Goal: Information Seeking & Learning: Learn about a topic

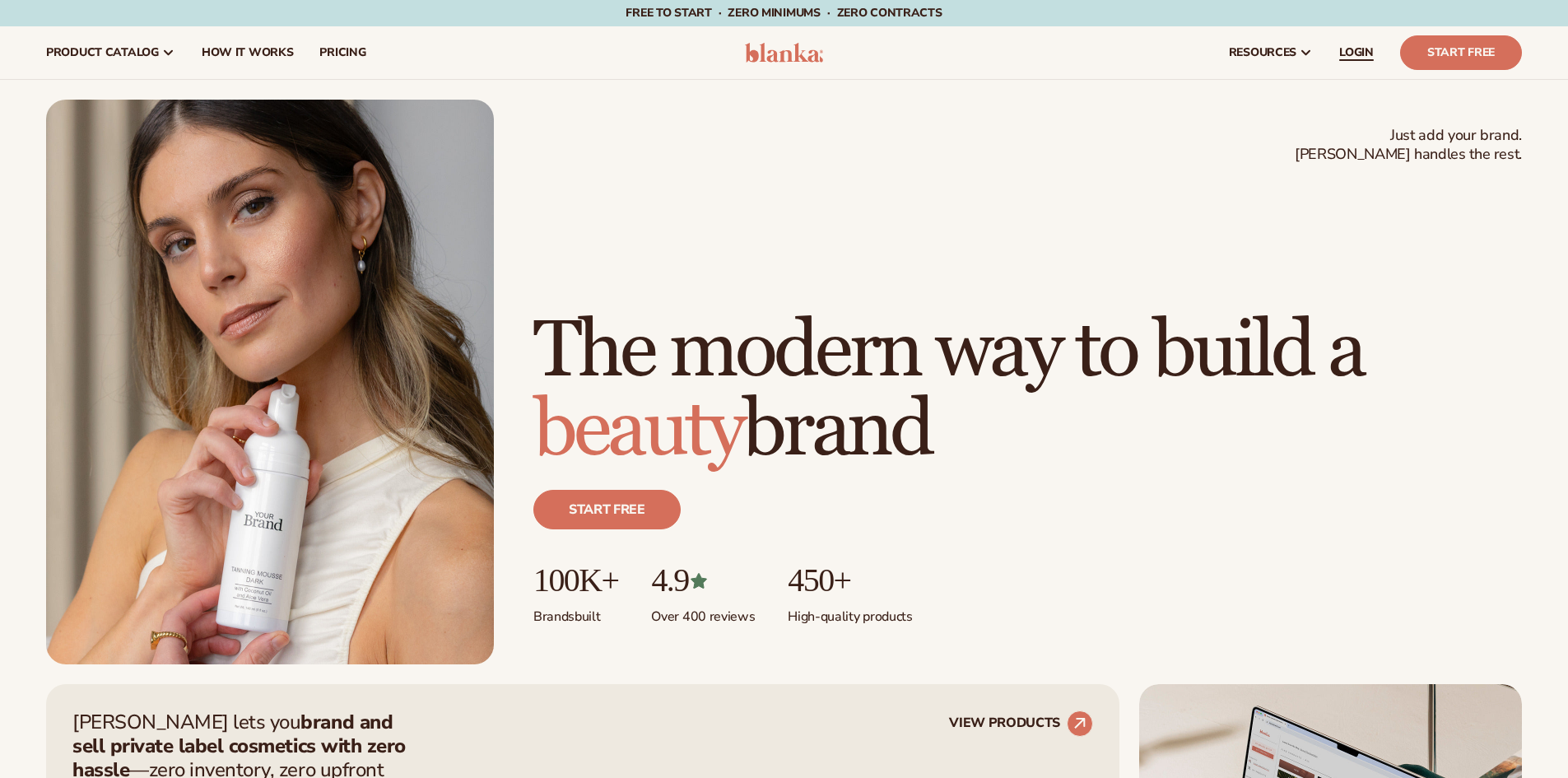
click at [1370, 56] on span "LOGIN" at bounding box center [1355, 52] width 34 height 13
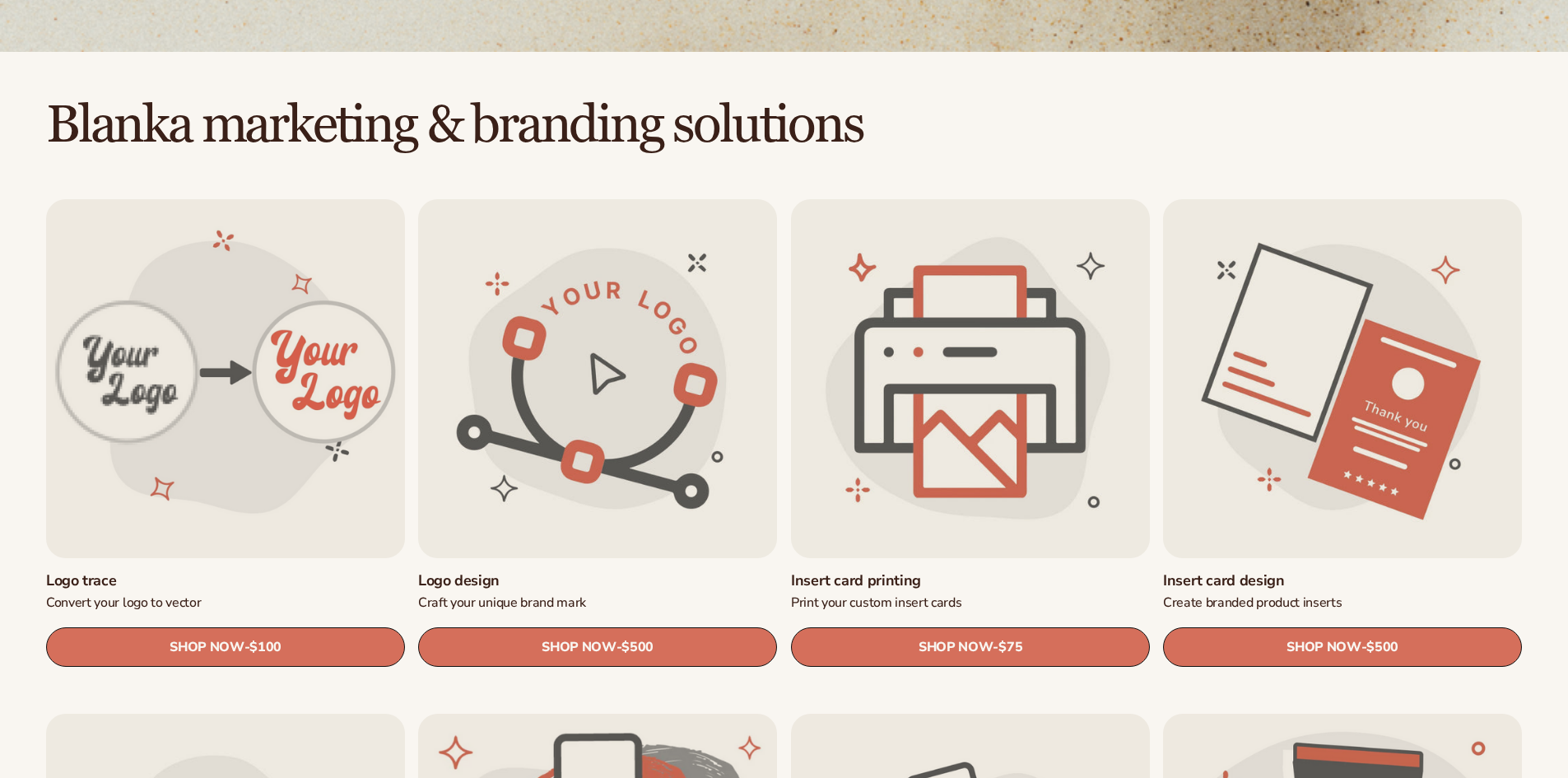
scroll to position [412, 0]
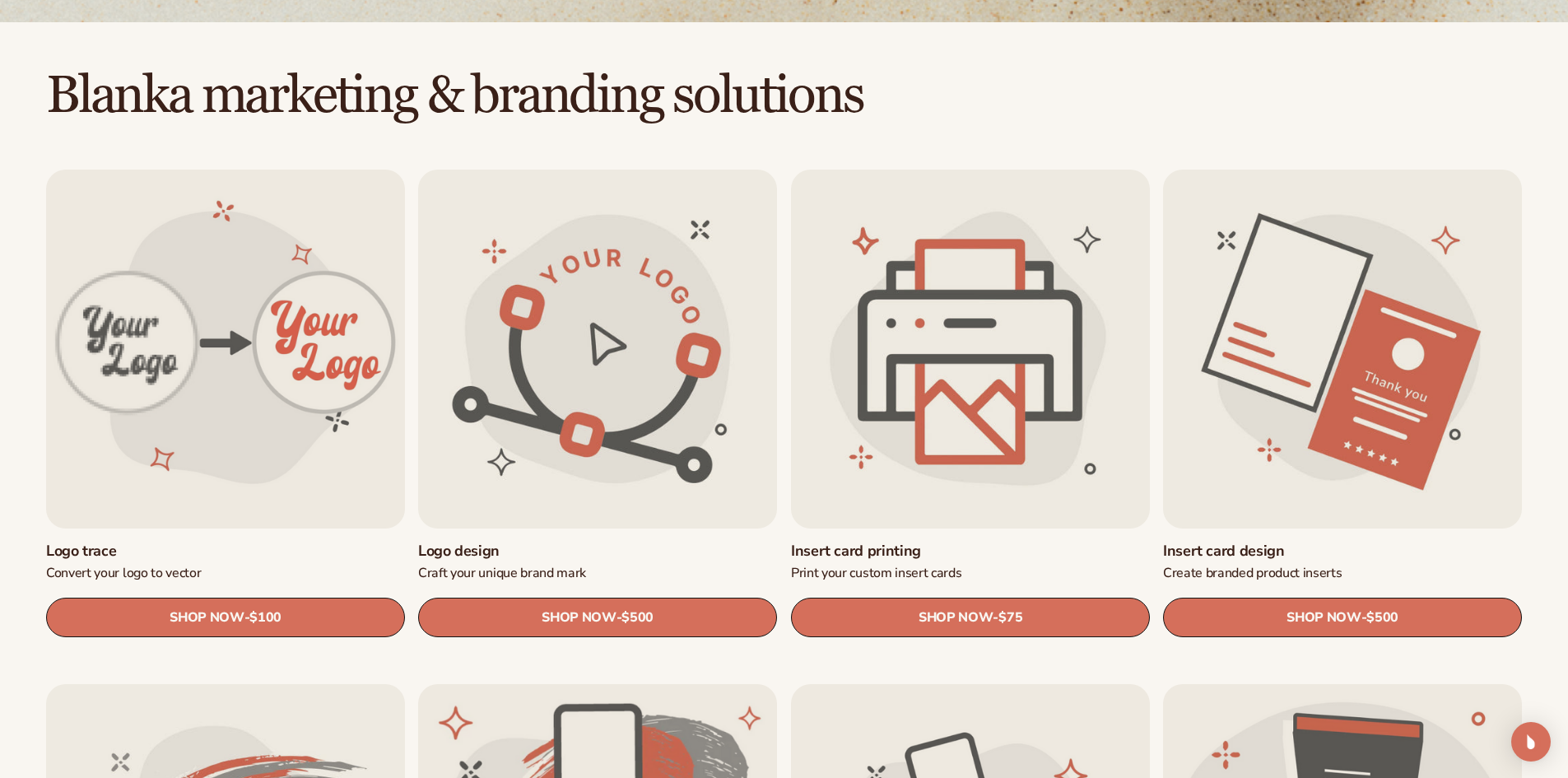
click at [556, 542] on link "Logo design" at bounding box center [597, 551] width 358 height 19
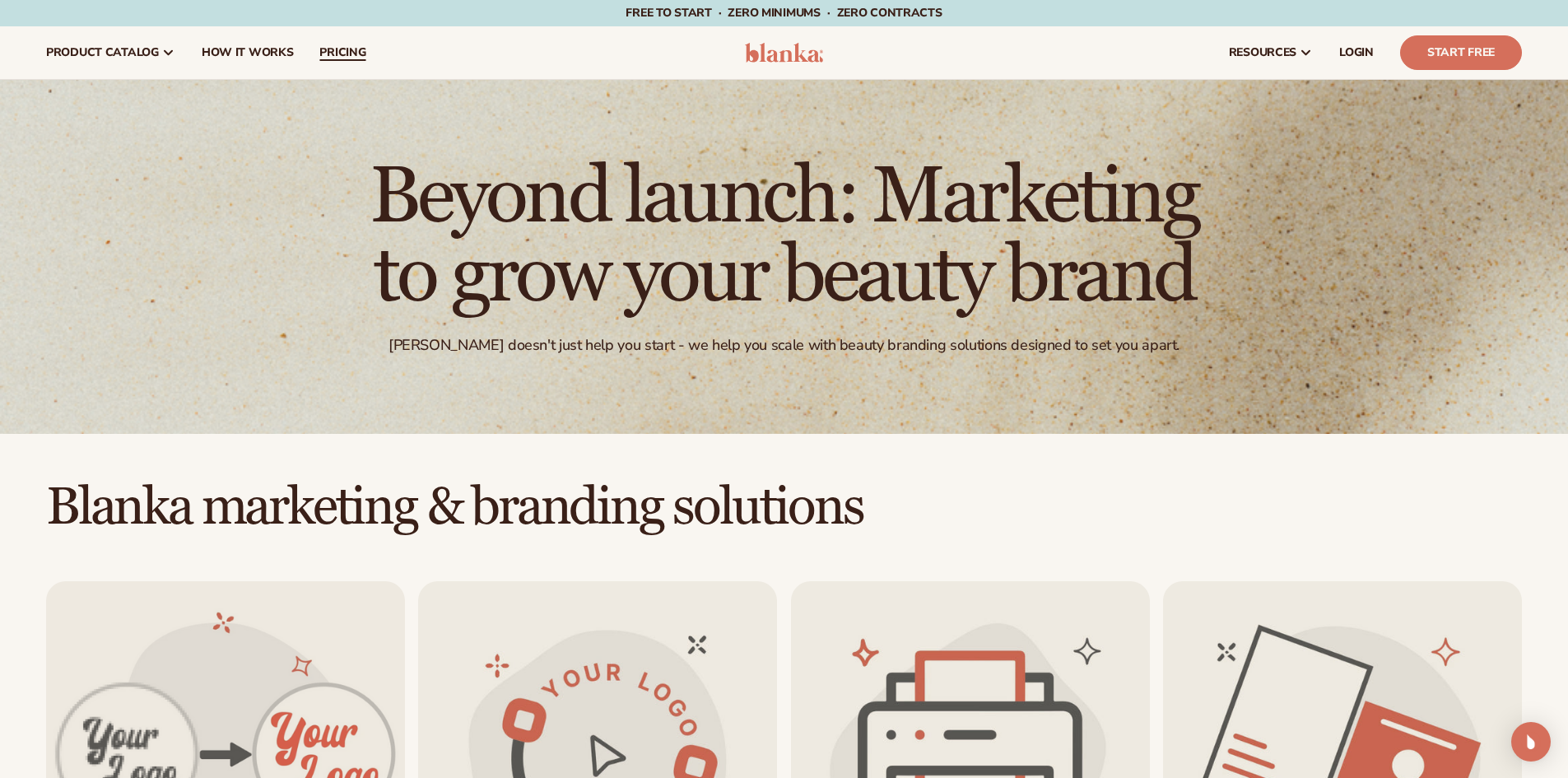
click at [353, 55] on span "pricing" at bounding box center [342, 52] width 46 height 13
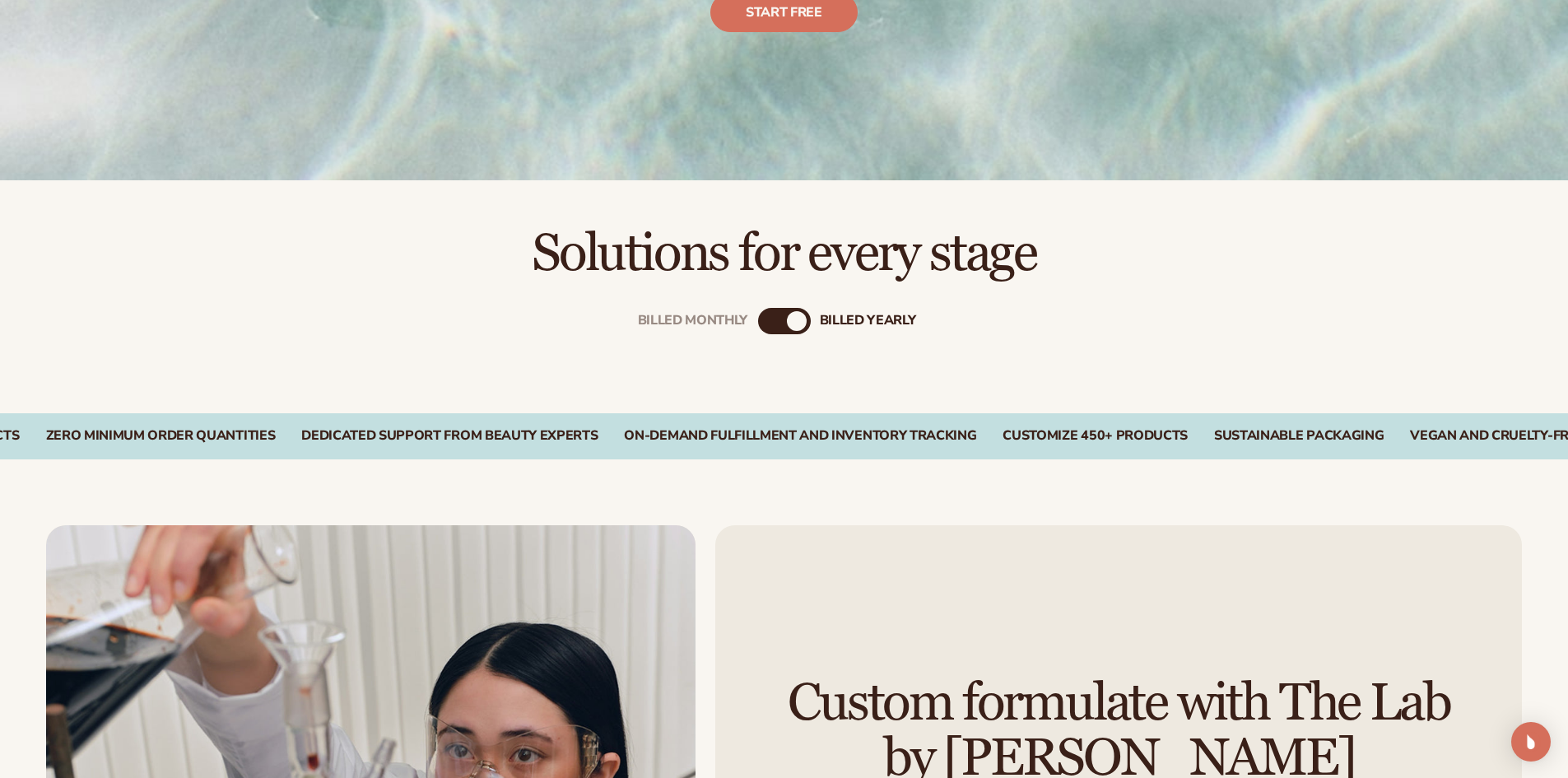
scroll to position [576, 0]
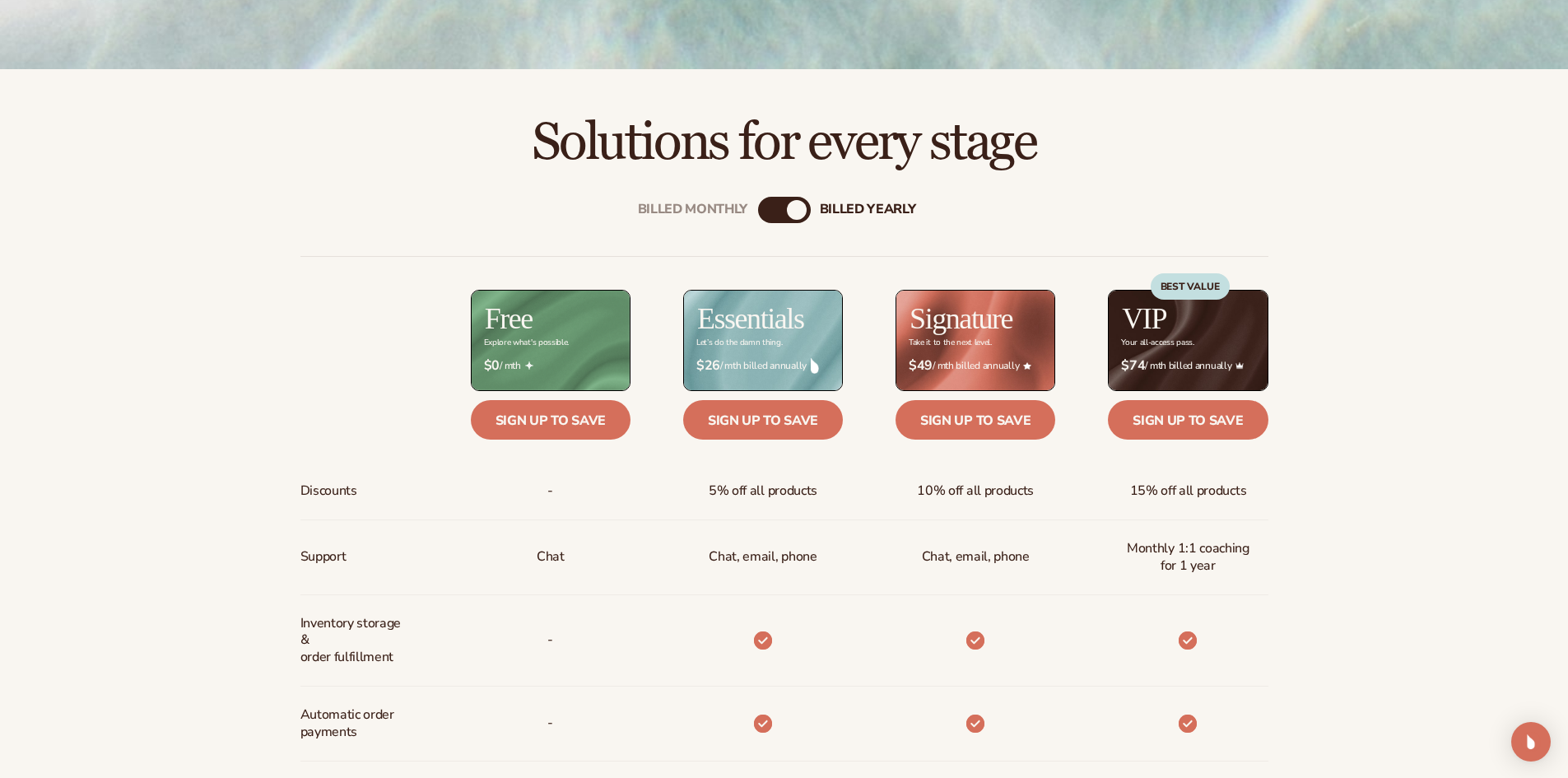
click at [777, 214] on div "Billed Monthly" at bounding box center [768, 210] width 20 height 20
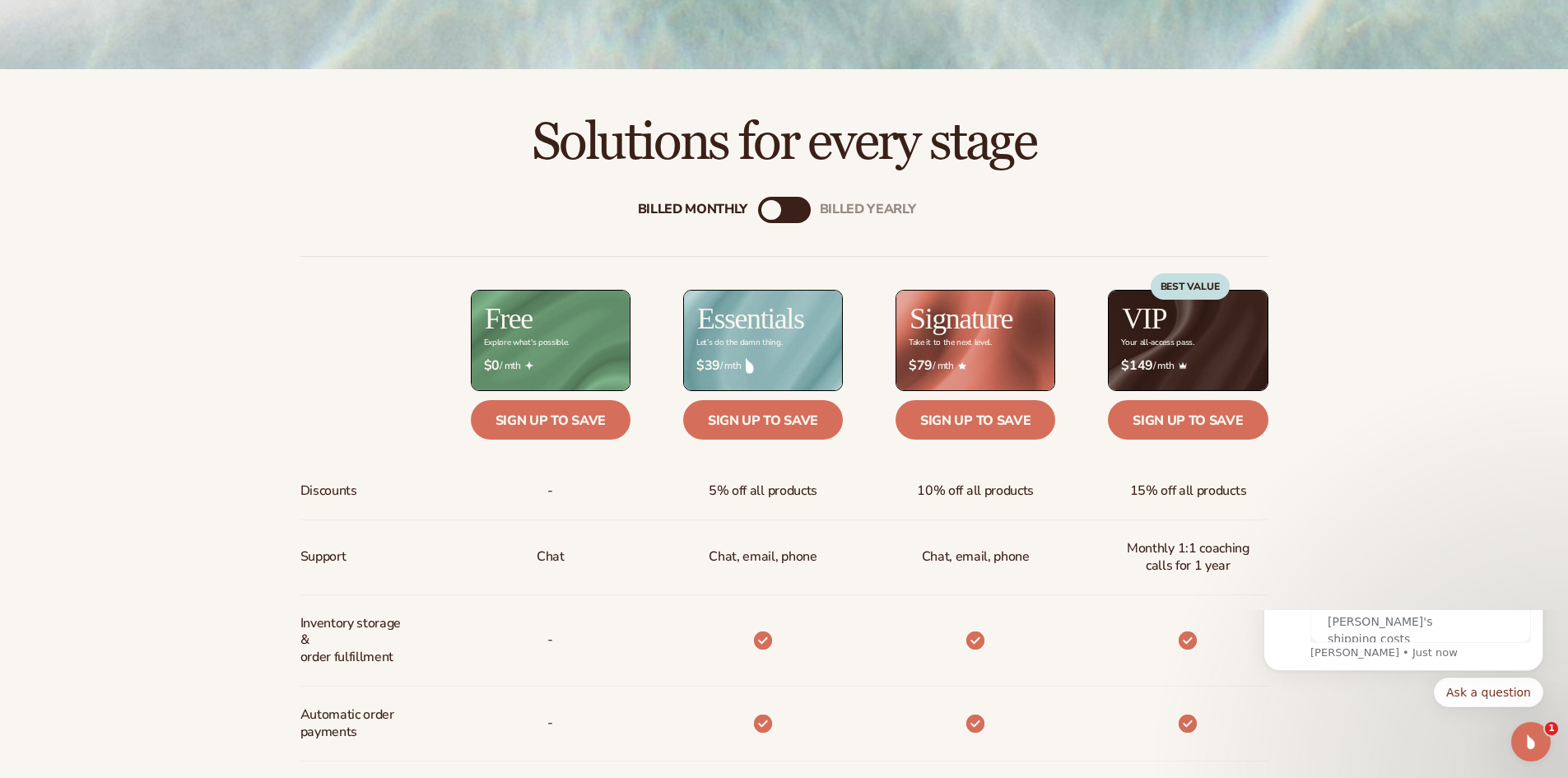
scroll to position [0, 0]
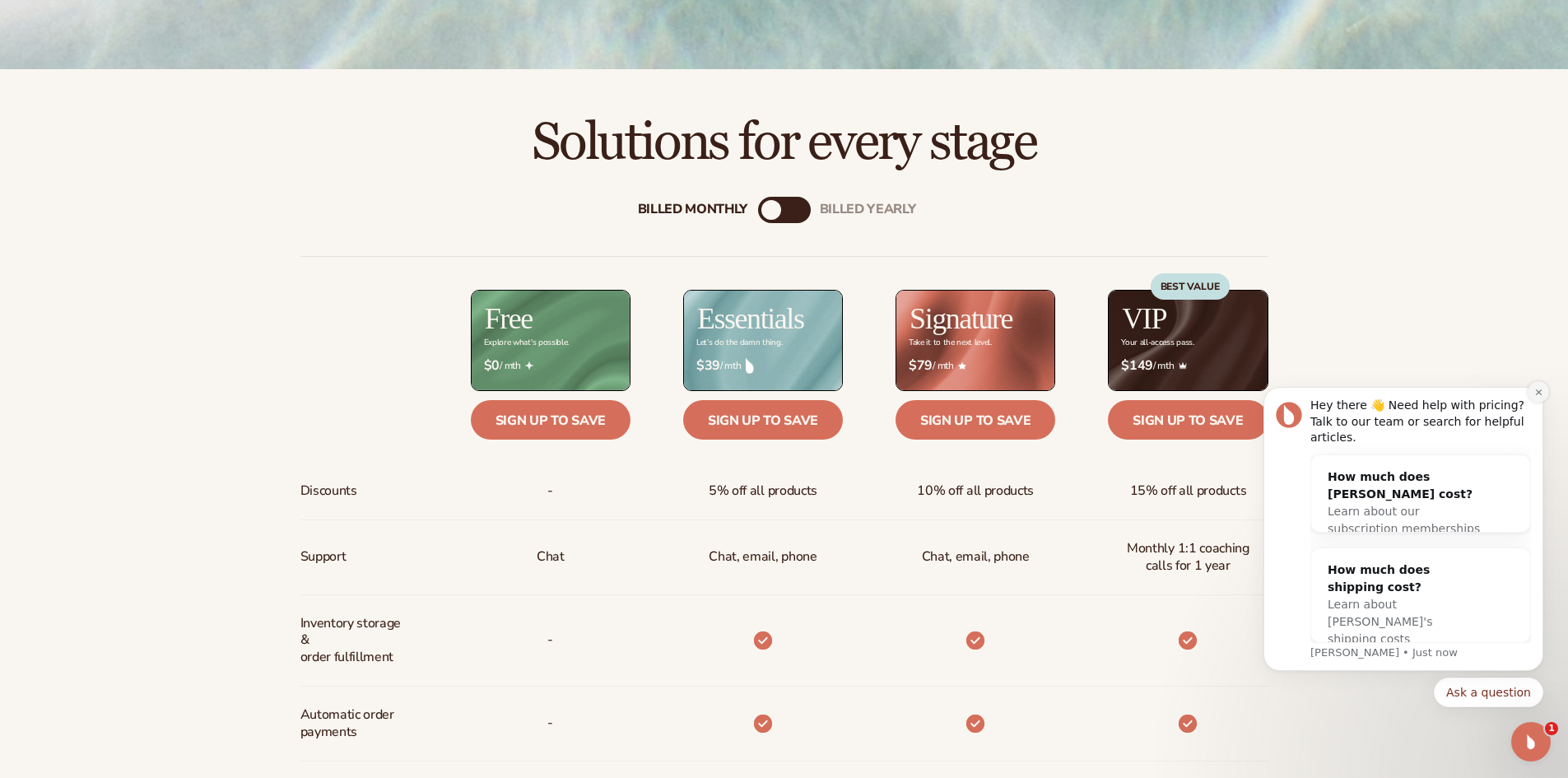
click at [1534, 397] on icon "Dismiss notification" at bounding box center [1538, 392] width 9 height 9
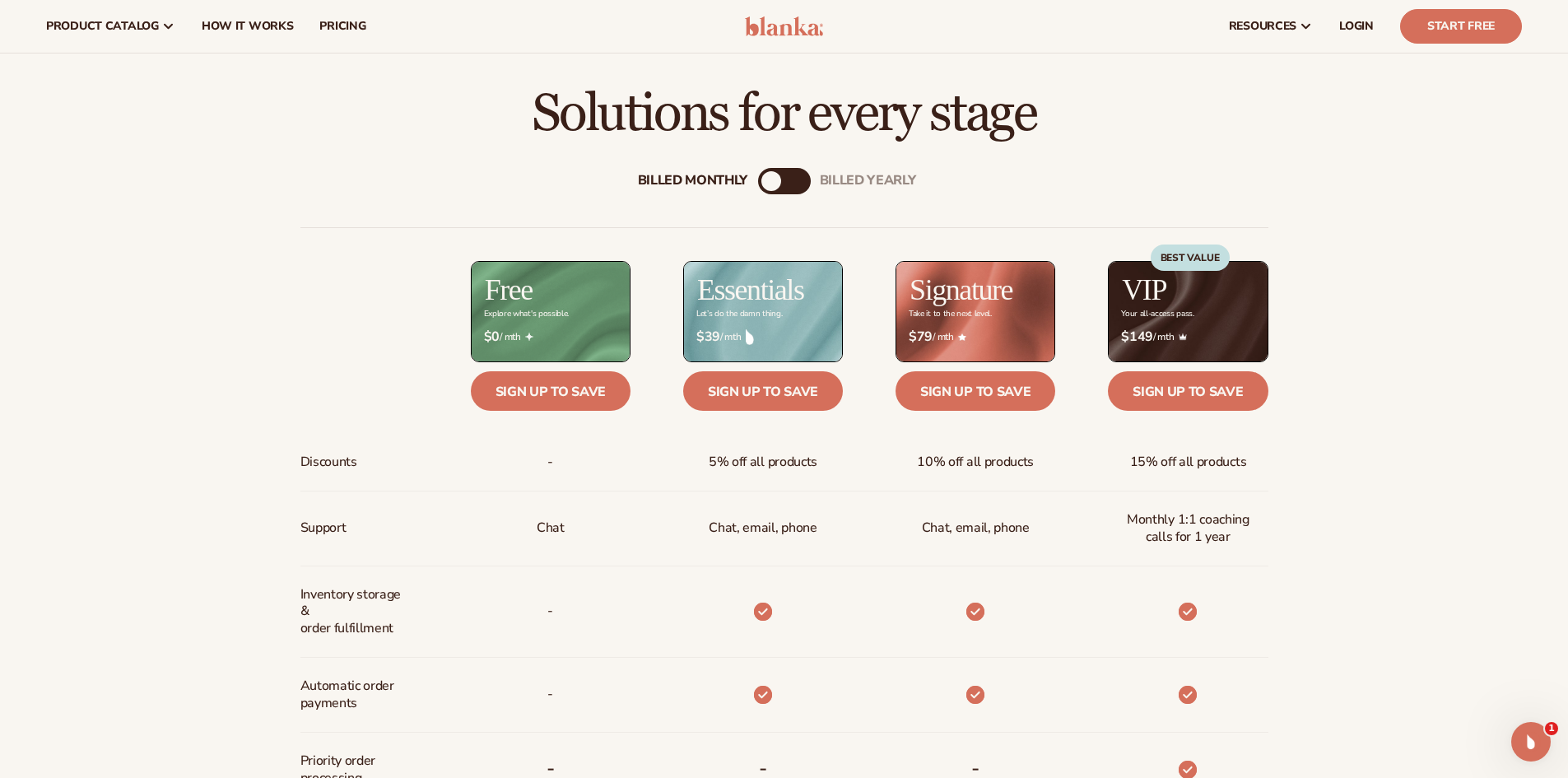
scroll to position [576, 0]
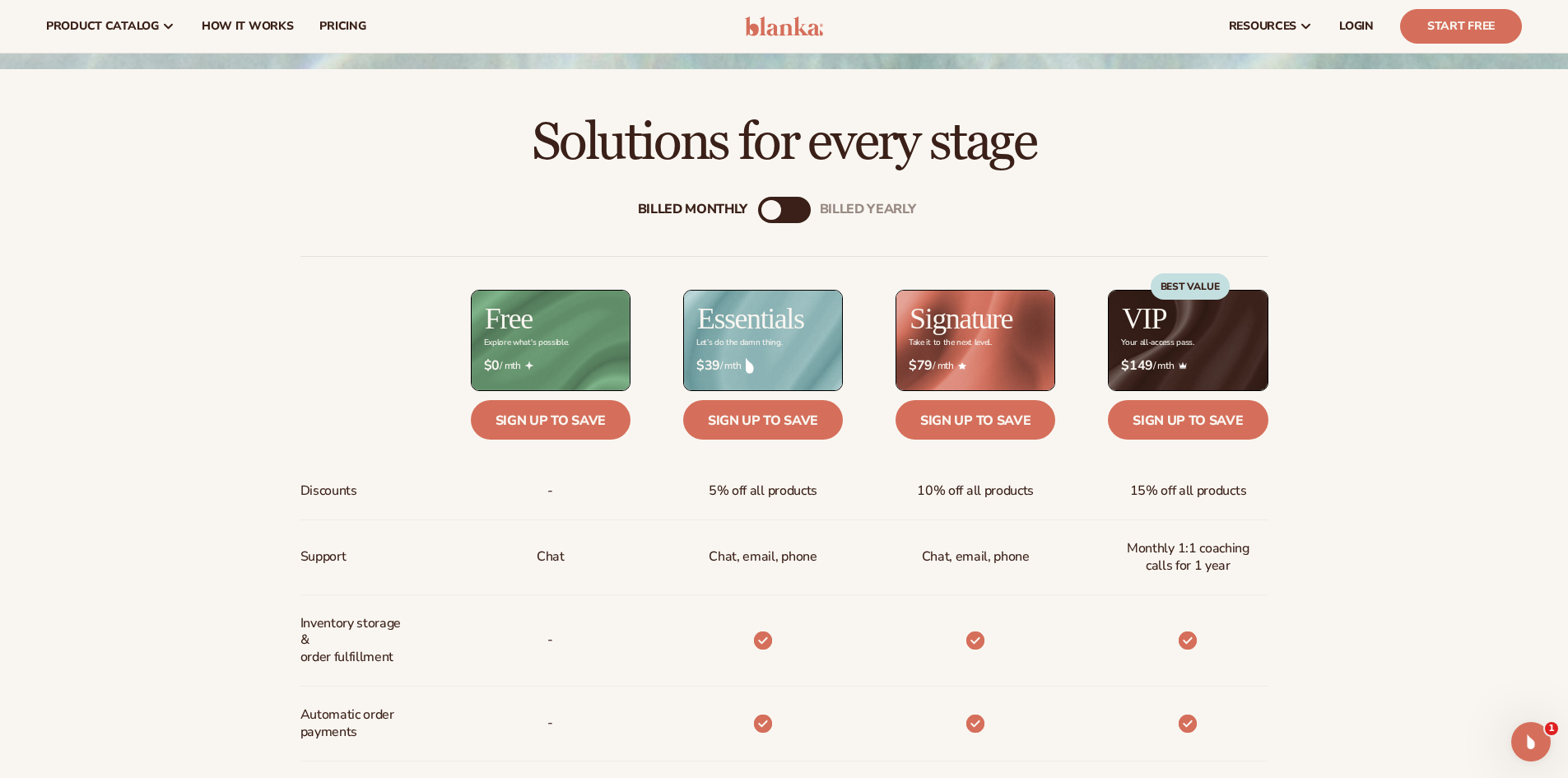
click at [777, 219] on div "Billed Monthly billed Yearly" at bounding box center [784, 210] width 53 height 26
click at [793, 212] on div "billed Yearly" at bounding box center [801, 210] width 20 height 20
click at [1321, 503] on div "Billed Monthly billed Yearly Billed Monthly billed Yearly Discounts Support Inv…" at bounding box center [784, 725] width 1568 height 1109
